Goal: Task Accomplishment & Management: Use online tool/utility

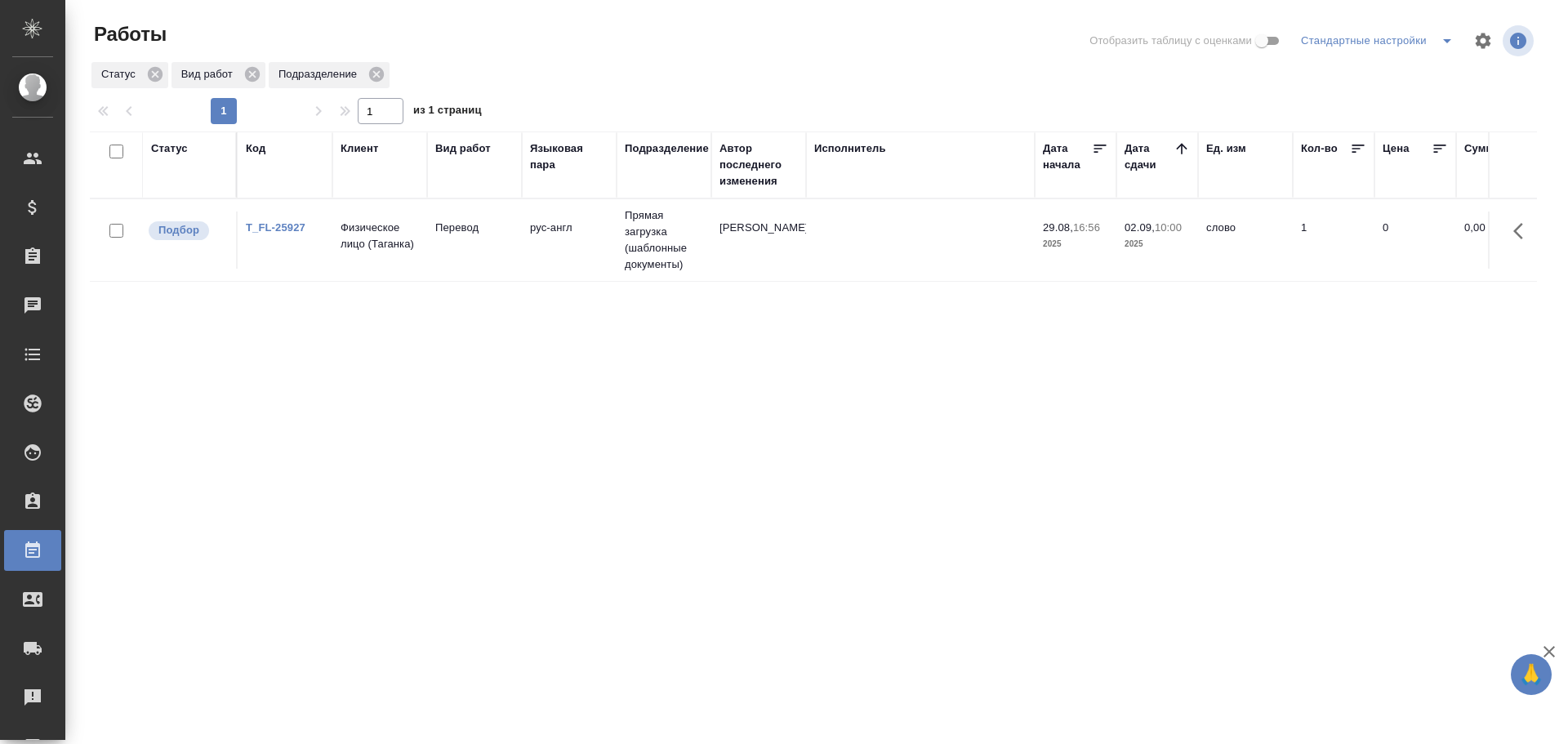
click at [338, 247] on td "Физическое лицо (Таганка)" at bounding box center [379, 239] width 95 height 57
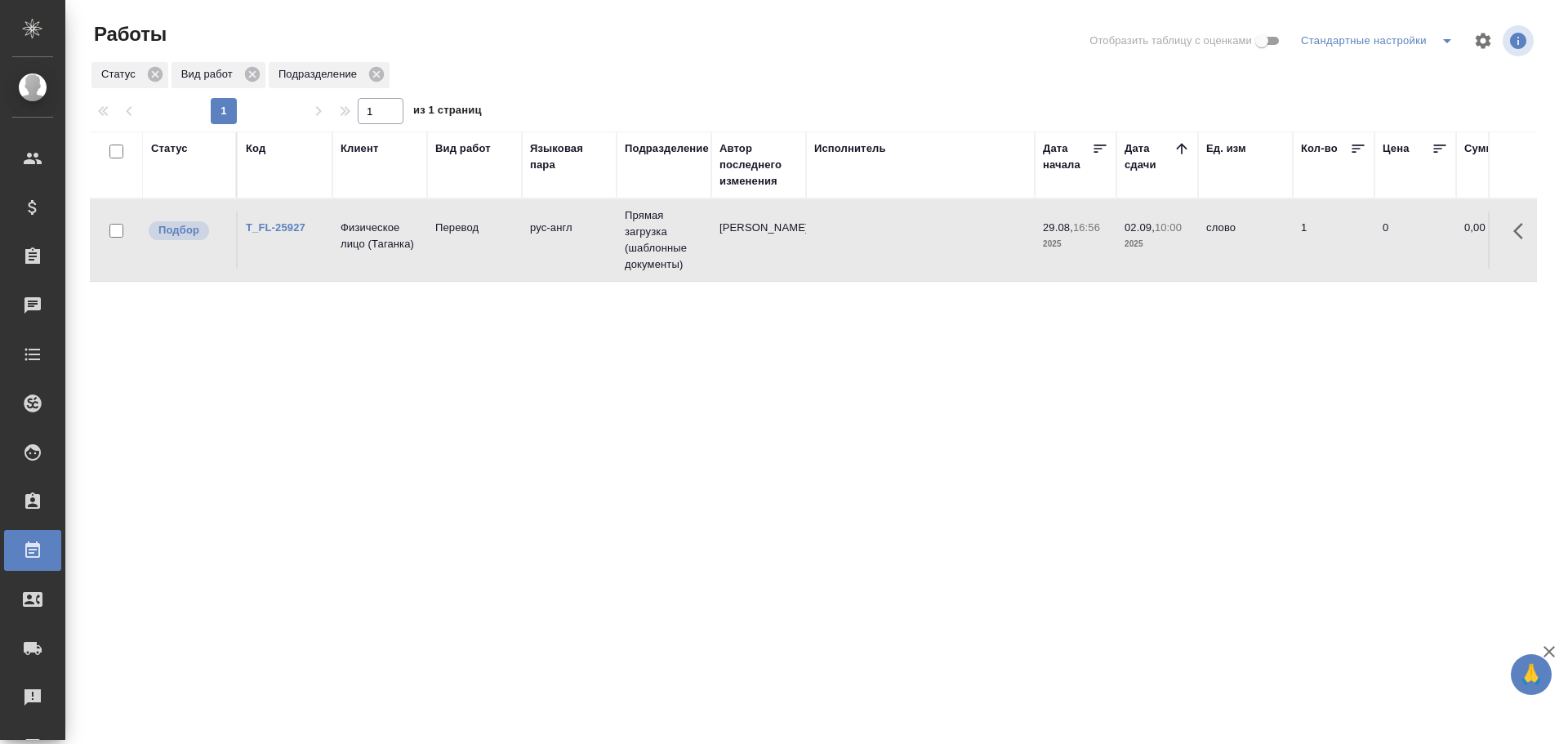
click at [338, 247] on td "Физическое лицо (Таганка)" at bounding box center [379, 239] width 95 height 57
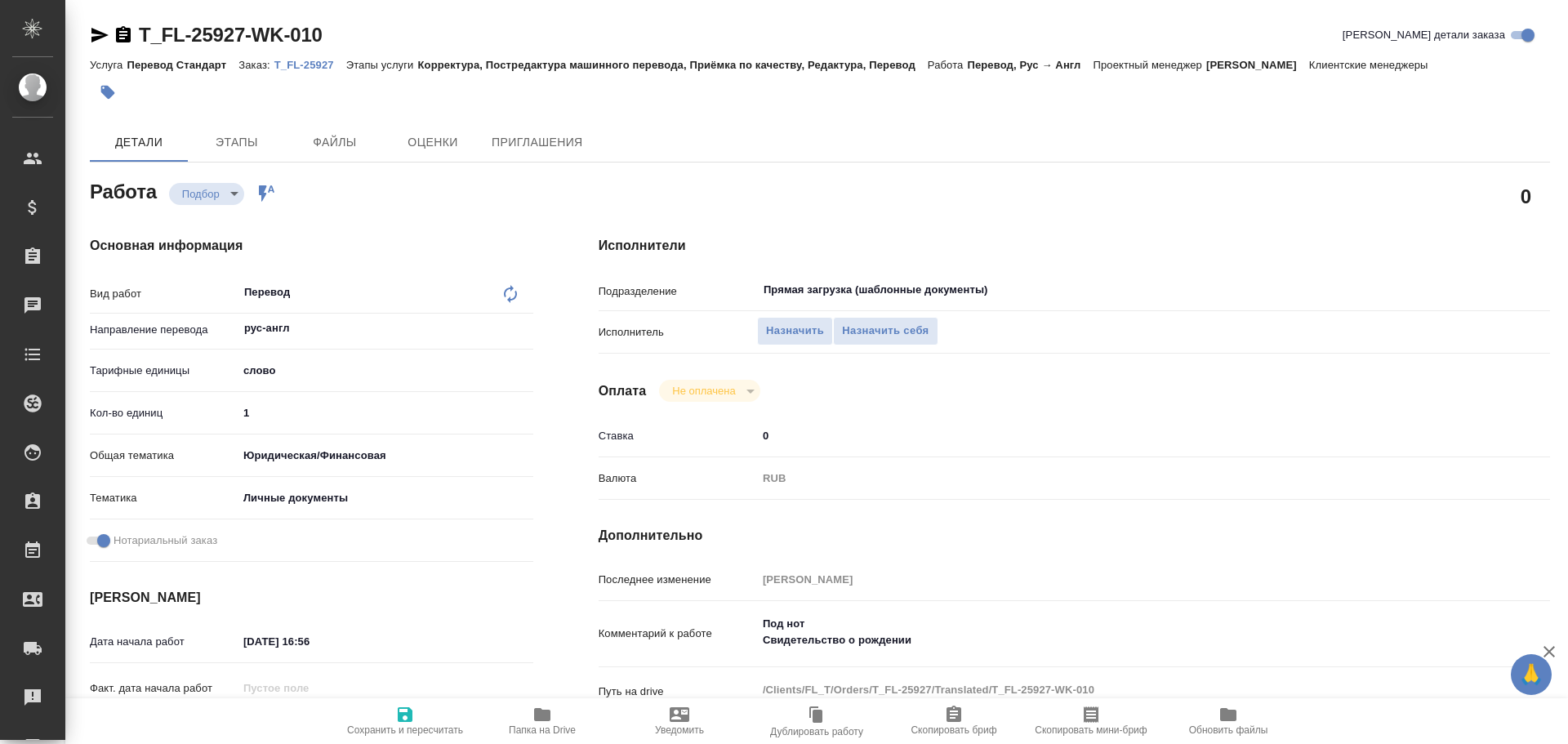
type textarea "x"
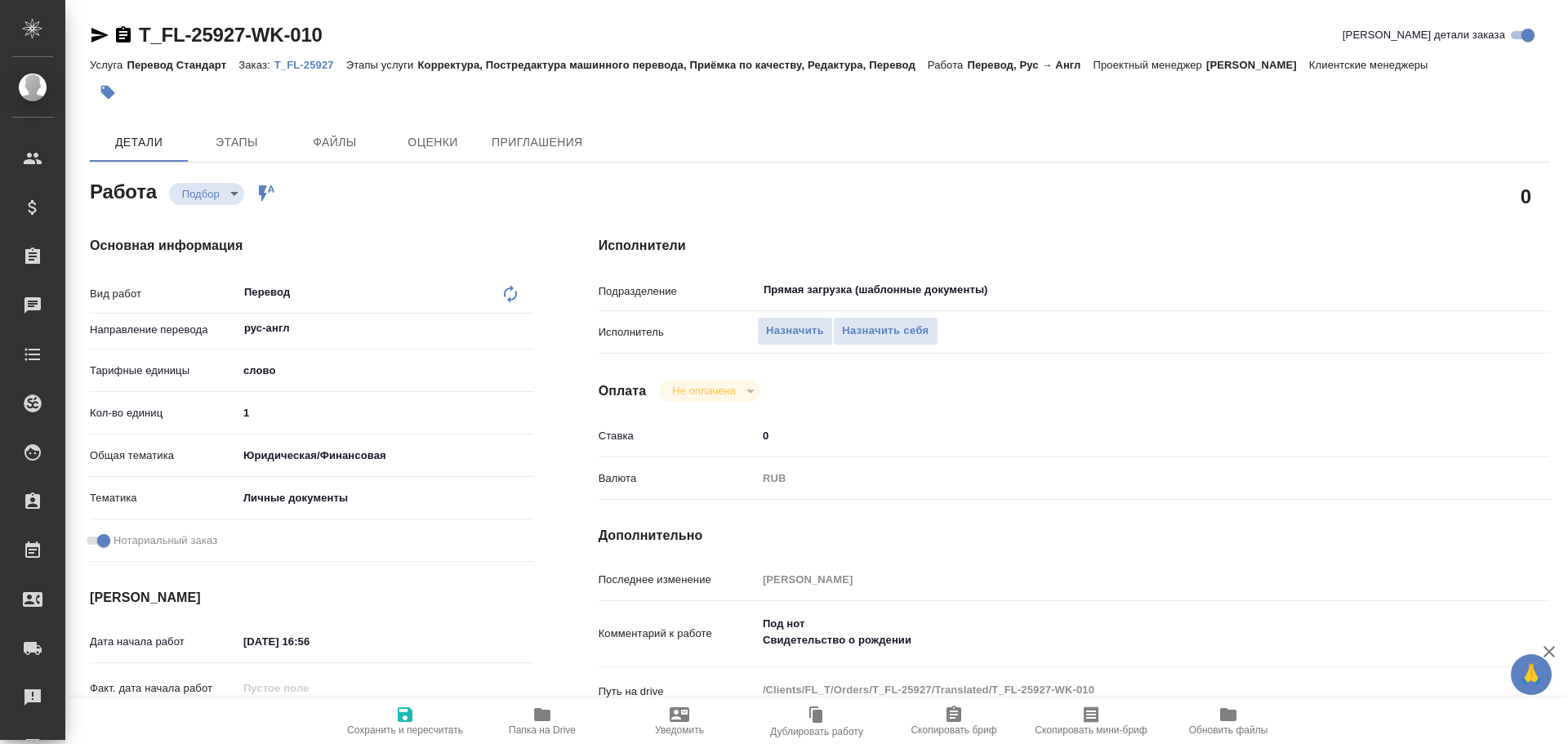
type textarea "x"
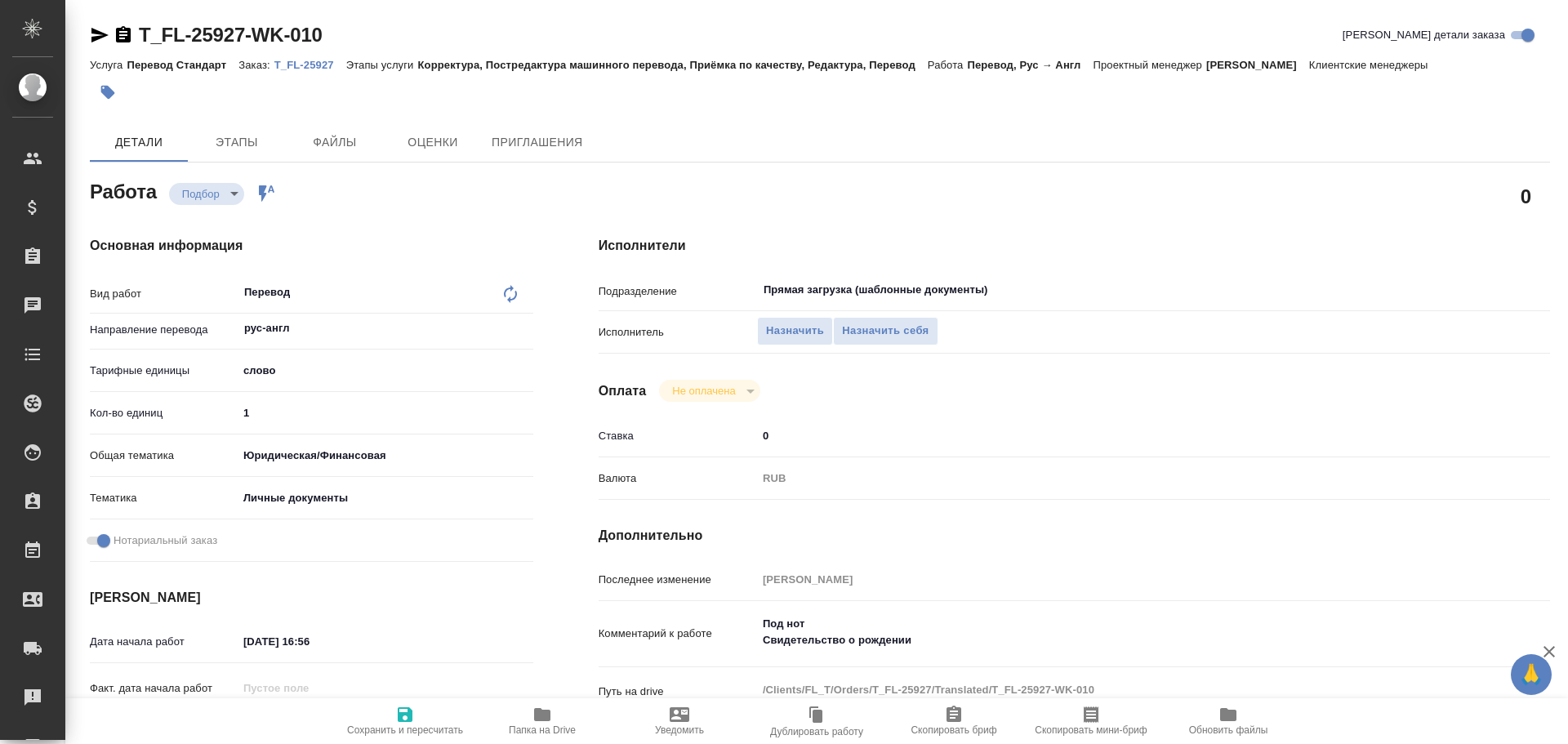
type textarea "x"
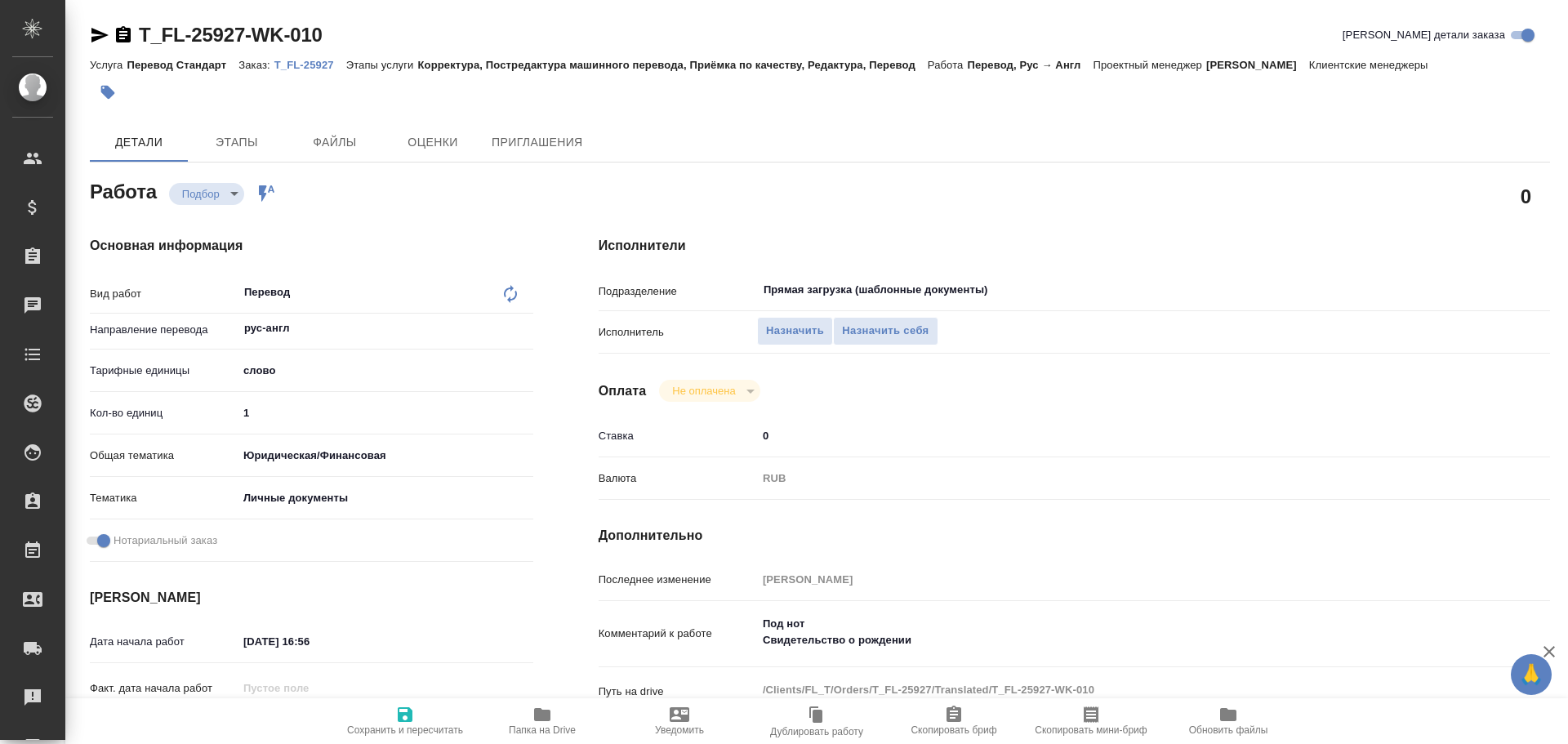
type textarea "x"
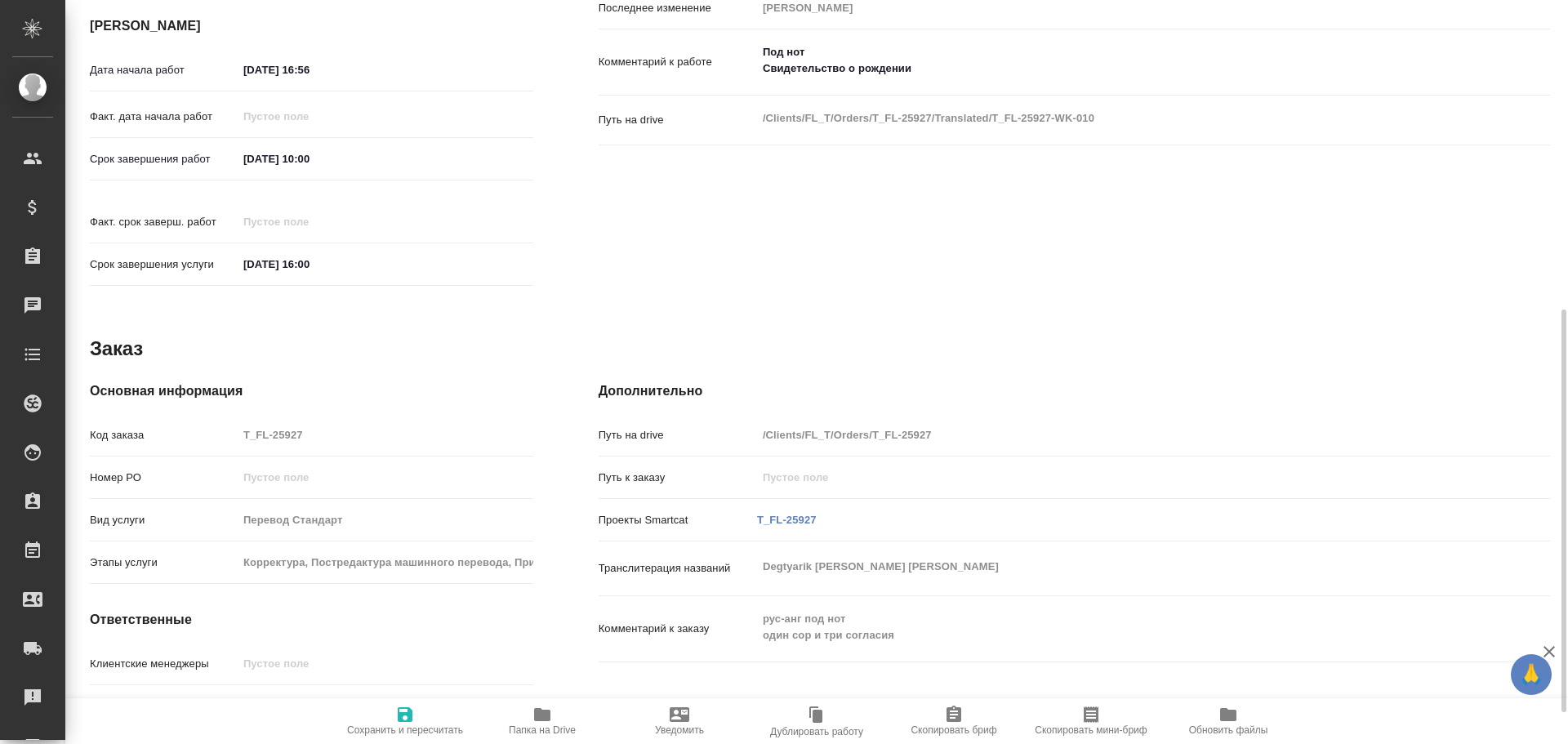
scroll to position [629, 0]
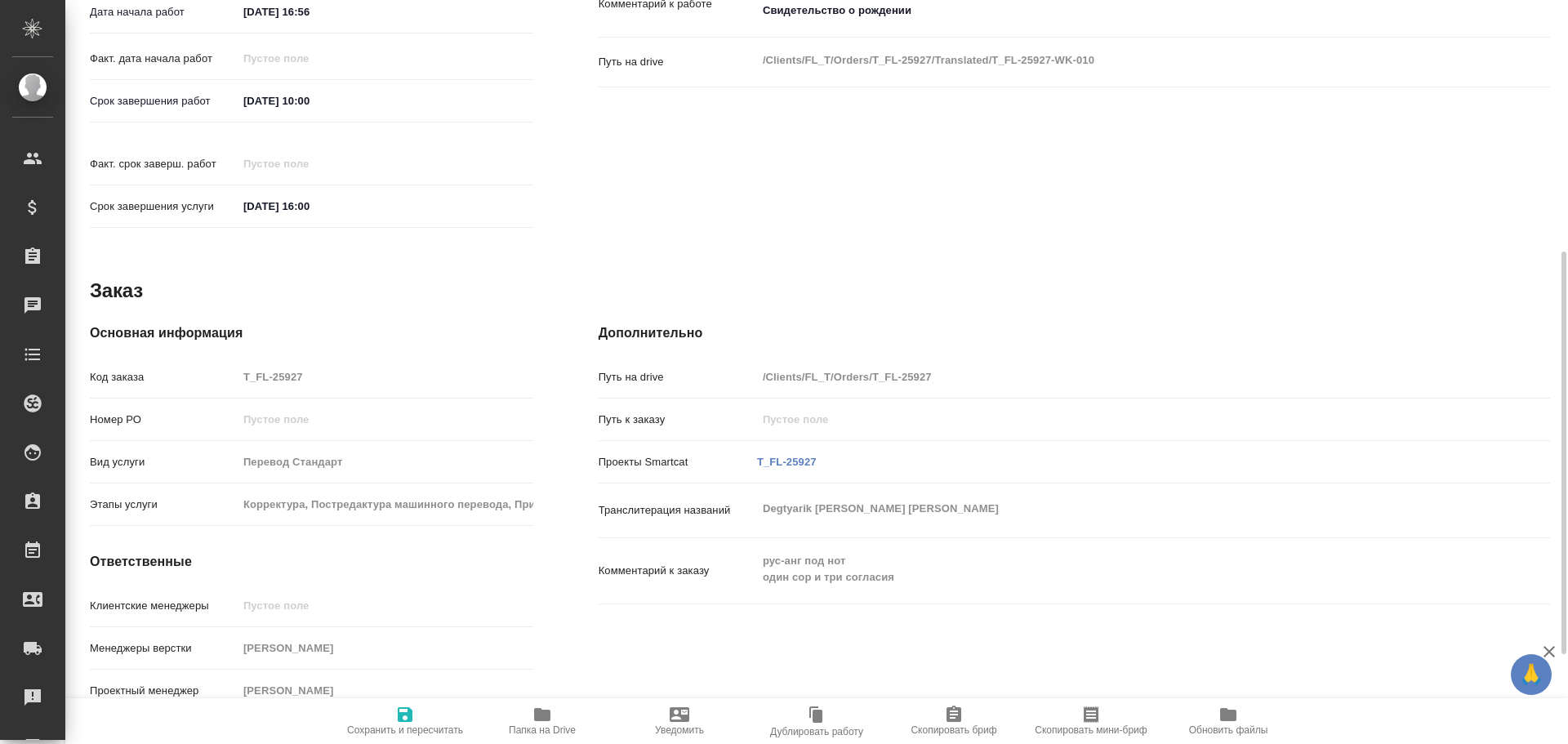
type textarea "x"
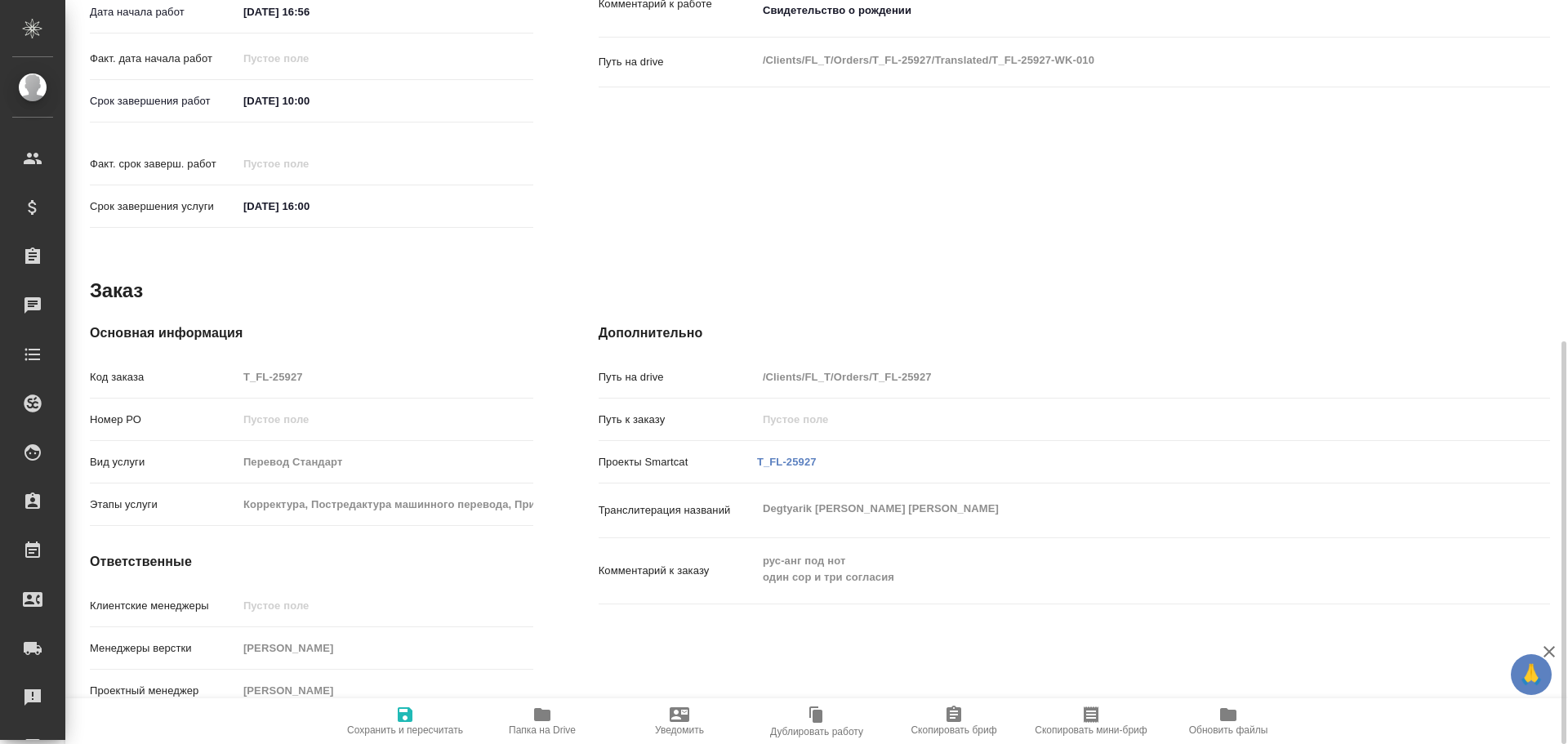
type textarea "x"
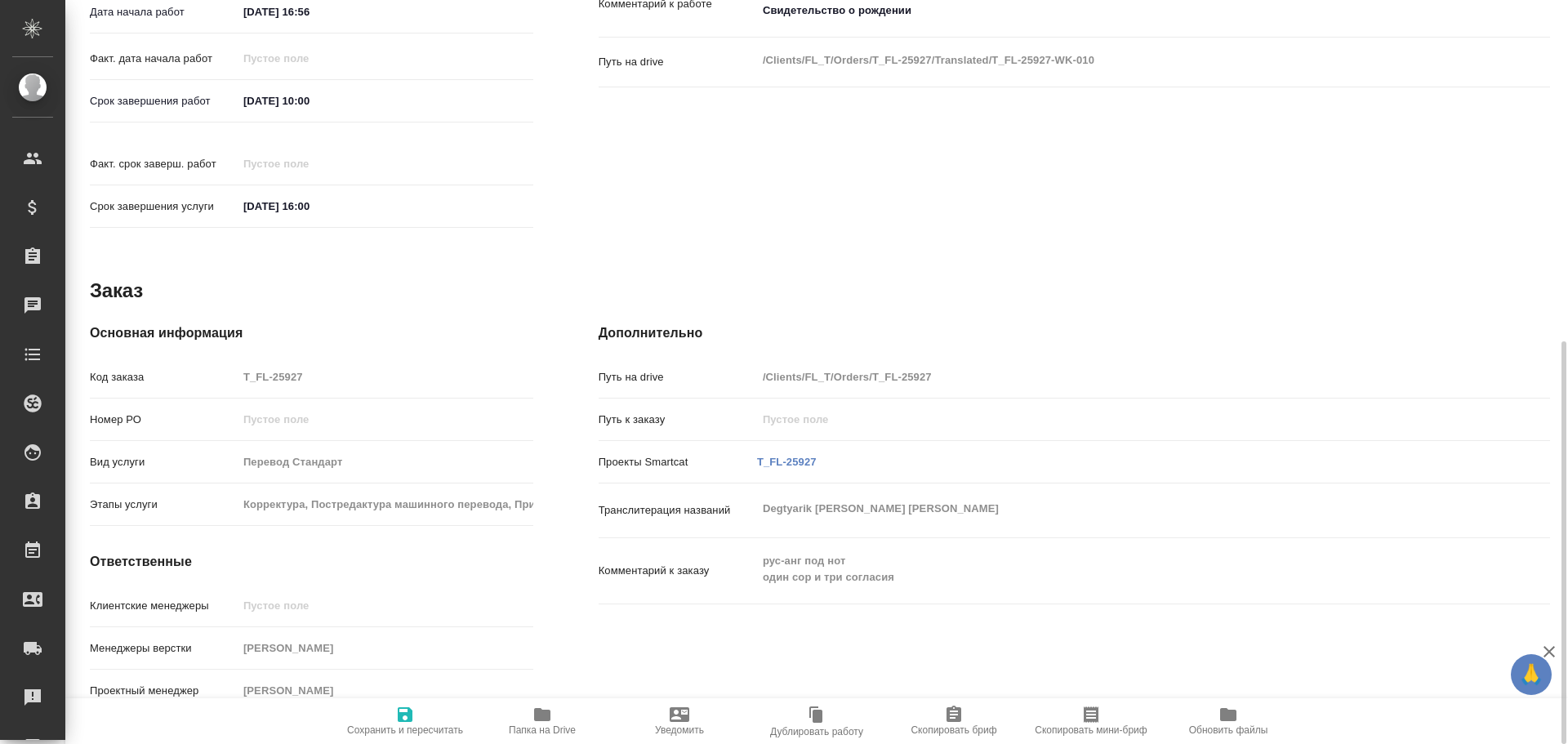
click at [537, 728] on span "Папка на Drive" at bounding box center [542, 730] width 67 height 12
